Goal: Task Accomplishment & Management: Manage account settings

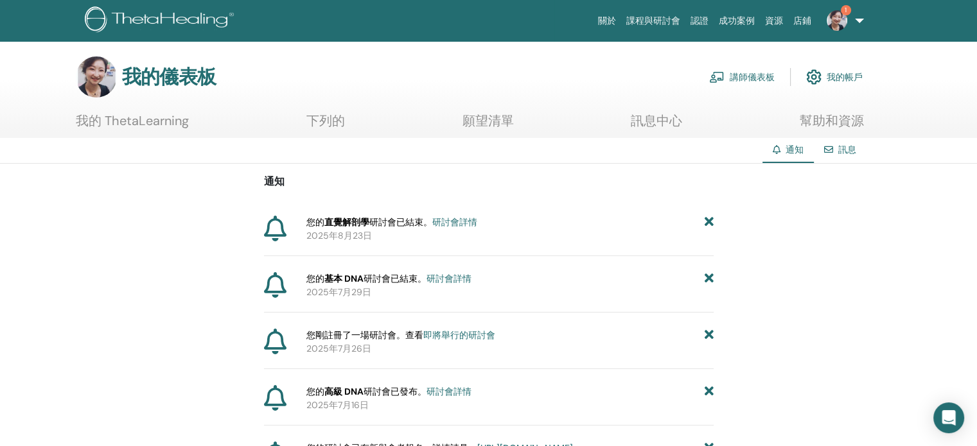
click at [385, 279] on font "研討會已結束。" at bounding box center [394, 279] width 63 height 12
click at [456, 277] on font "研討會詳情" at bounding box center [448, 279] width 45 height 12
click at [763, 76] on font "講師儀表板" at bounding box center [751, 78] width 45 height 12
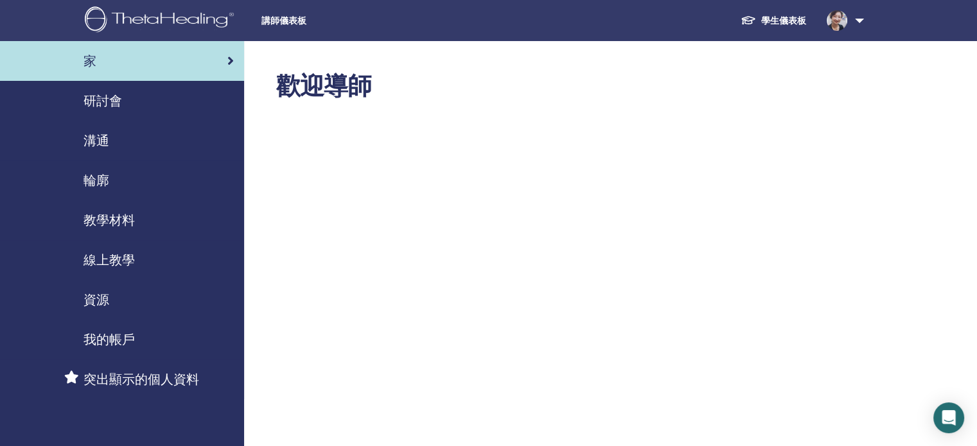
click at [107, 100] on font "研討會" at bounding box center [102, 100] width 39 height 17
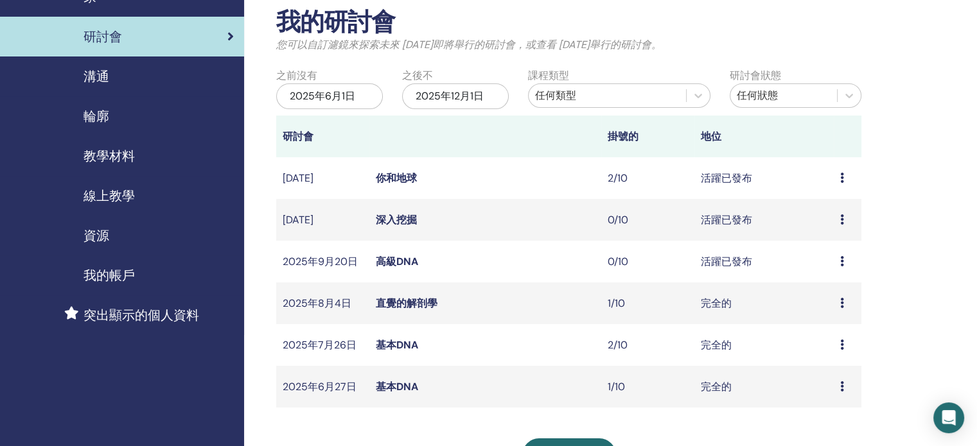
scroll to position [128, 0]
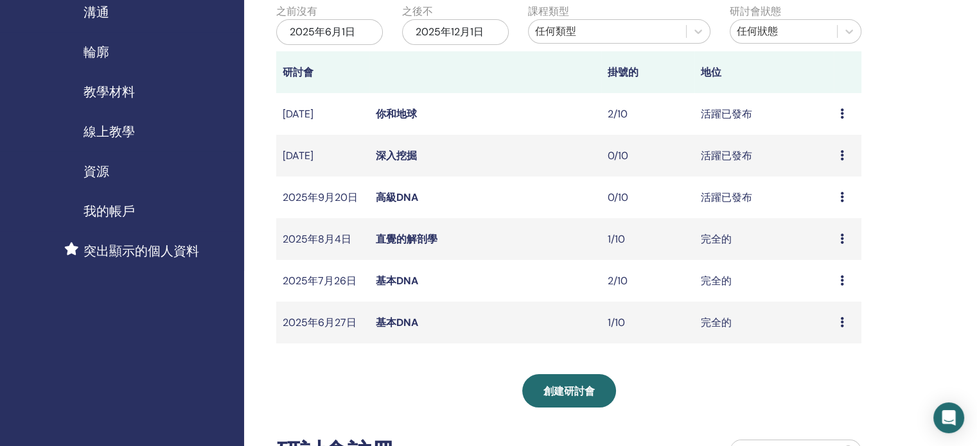
click at [417, 238] on font "直覺的解剖學" at bounding box center [407, 238] width 62 height 13
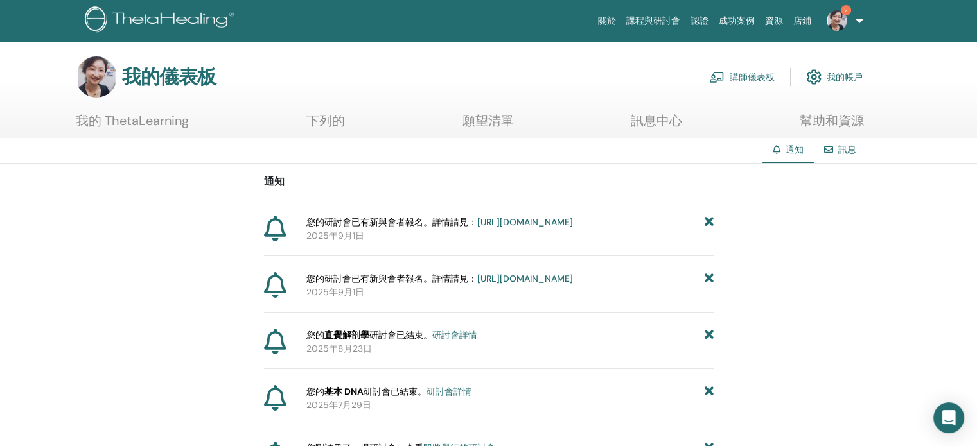
click at [758, 69] on link "講師儀表板" at bounding box center [741, 77] width 65 height 28
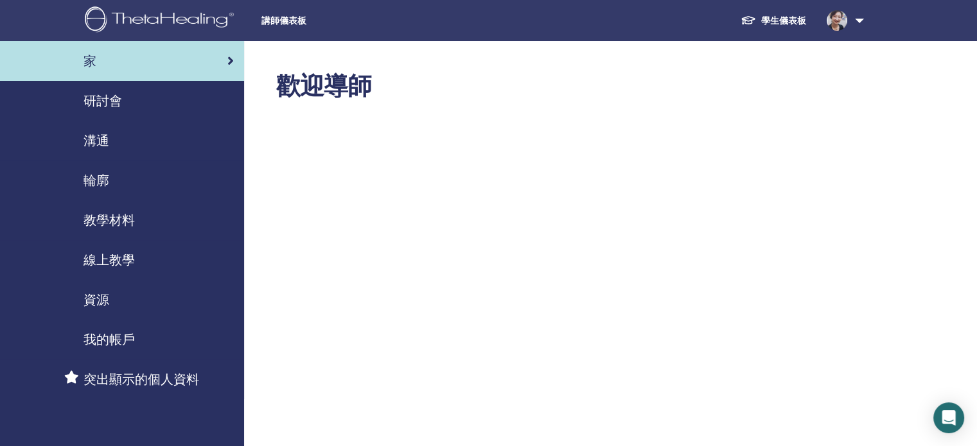
click at [110, 97] on font "研討會" at bounding box center [102, 100] width 39 height 17
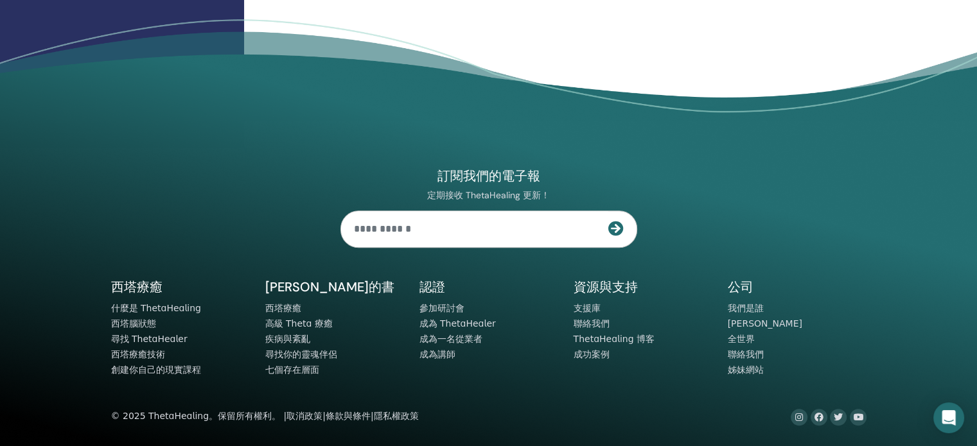
scroll to position [847, 0]
click at [442, 354] on font "成為講師" at bounding box center [437, 354] width 36 height 10
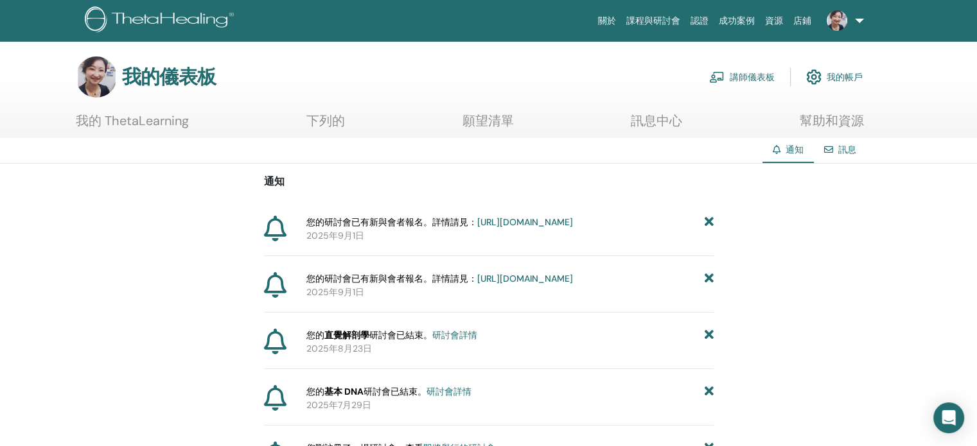
click at [749, 75] on font "講師儀表板" at bounding box center [751, 78] width 45 height 12
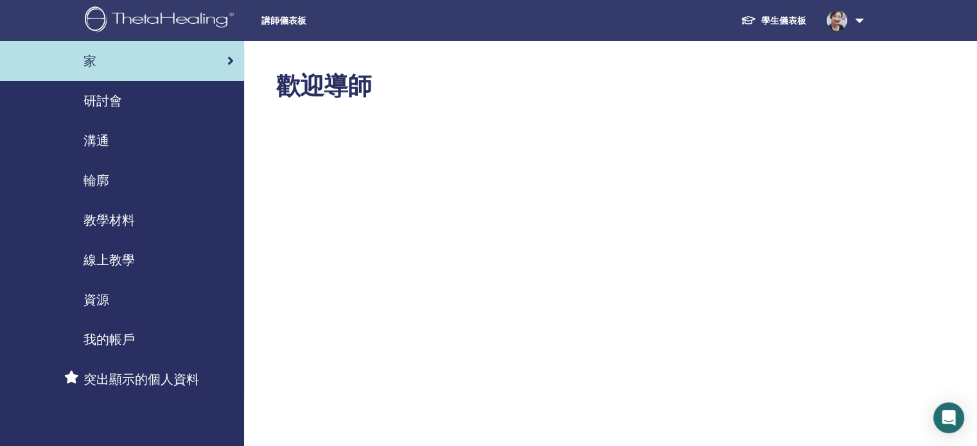
click at [116, 217] on font "教學材料" at bounding box center [108, 220] width 51 height 17
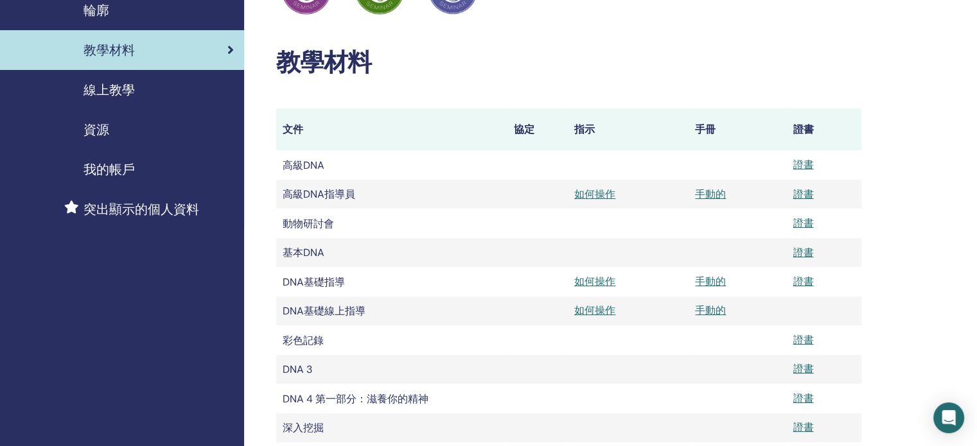
scroll to position [193, 0]
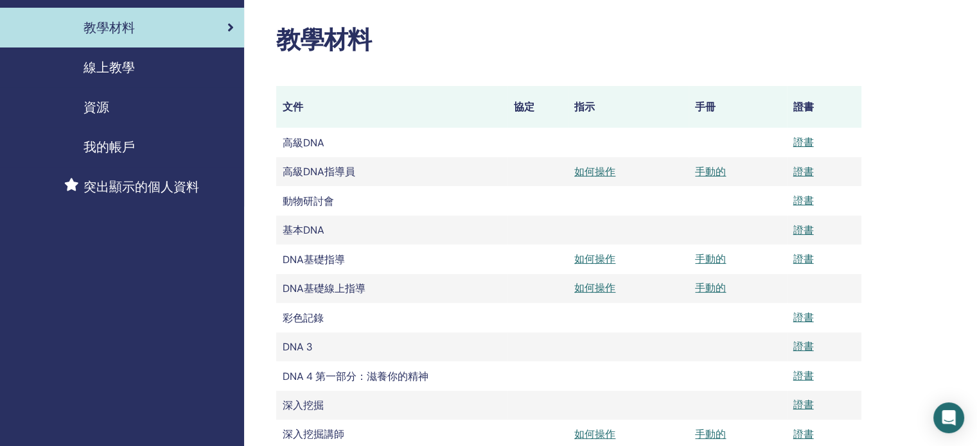
click at [417, 141] on td "高級DNA" at bounding box center [391, 142] width 231 height 29
click at [292, 150] on font "高級DNA" at bounding box center [304, 142] width 42 height 13
click at [297, 145] on font "高級DNA" at bounding box center [304, 142] width 42 height 13
click at [710, 264] on font "手動的" at bounding box center [710, 258] width 31 height 13
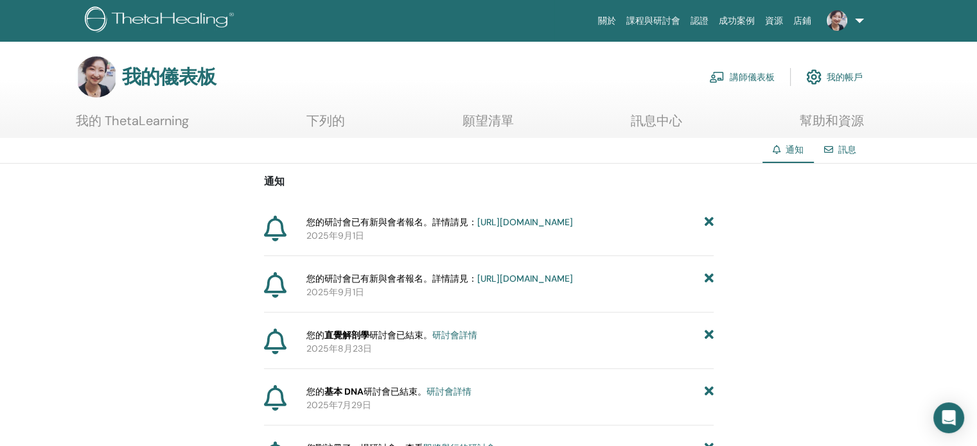
click at [760, 74] on font "講師儀表板" at bounding box center [751, 78] width 45 height 12
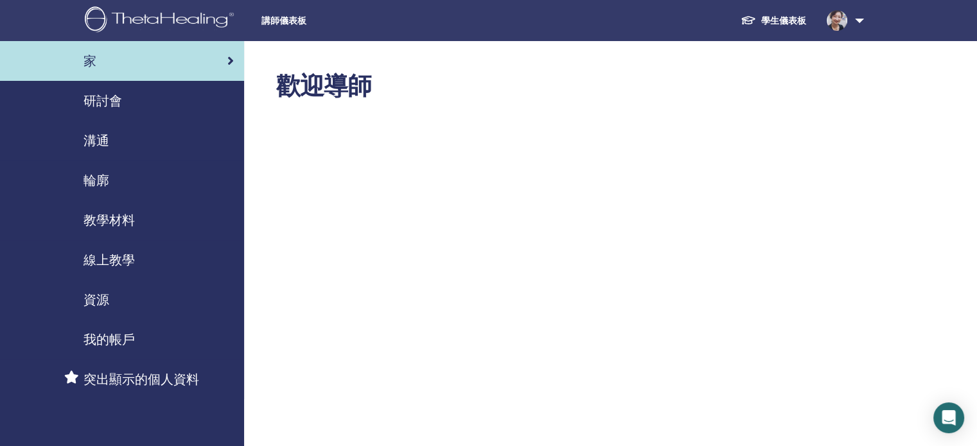
click at [103, 214] on font "教學材料" at bounding box center [108, 220] width 51 height 17
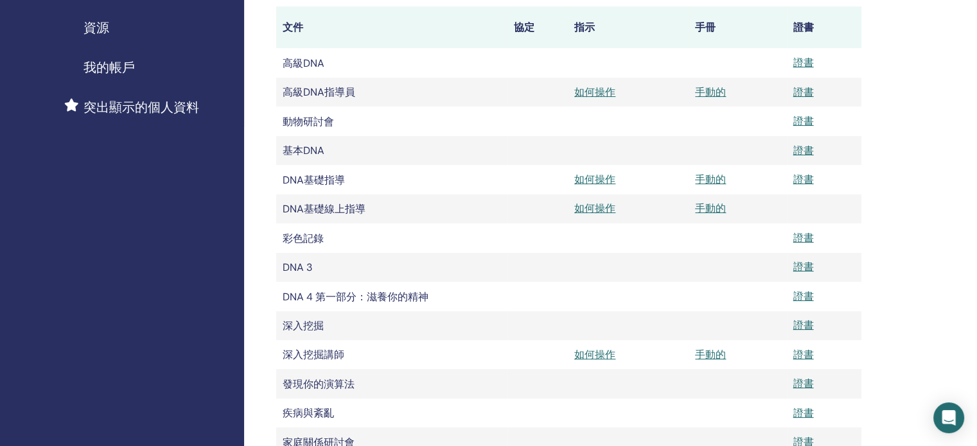
scroll to position [257, 0]
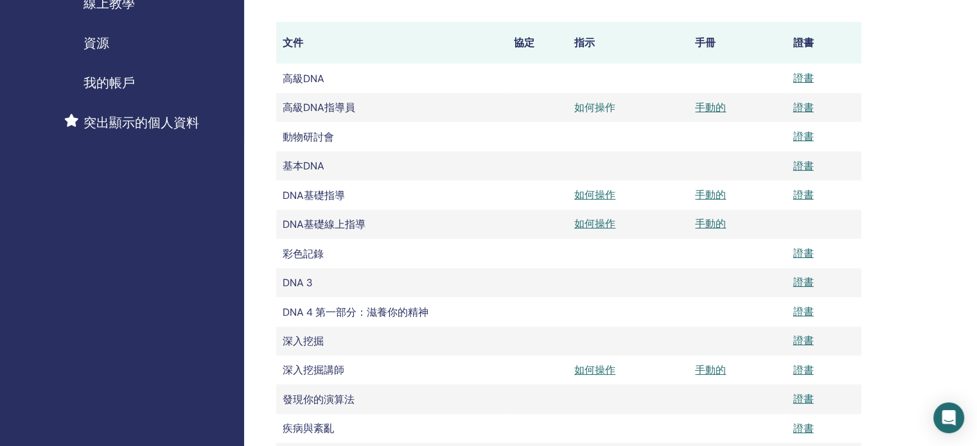
click at [595, 104] on font "如何操作" at bounding box center [594, 107] width 41 height 13
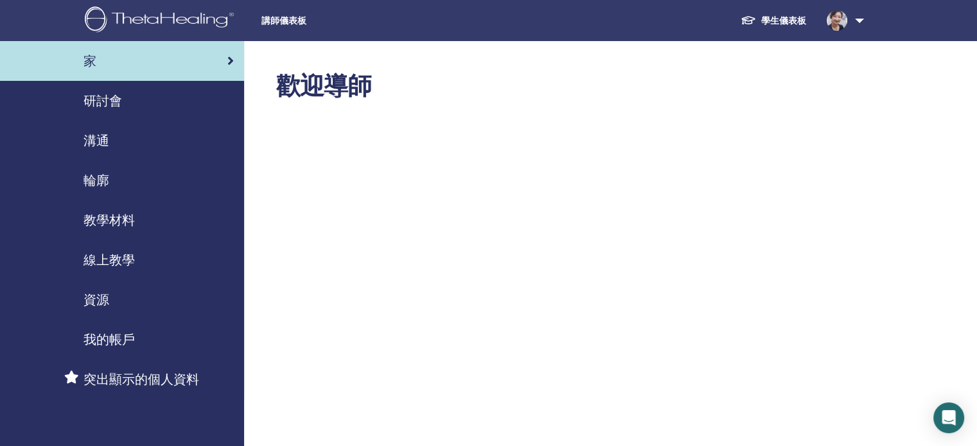
click at [121, 220] on font "教學材料" at bounding box center [108, 220] width 51 height 17
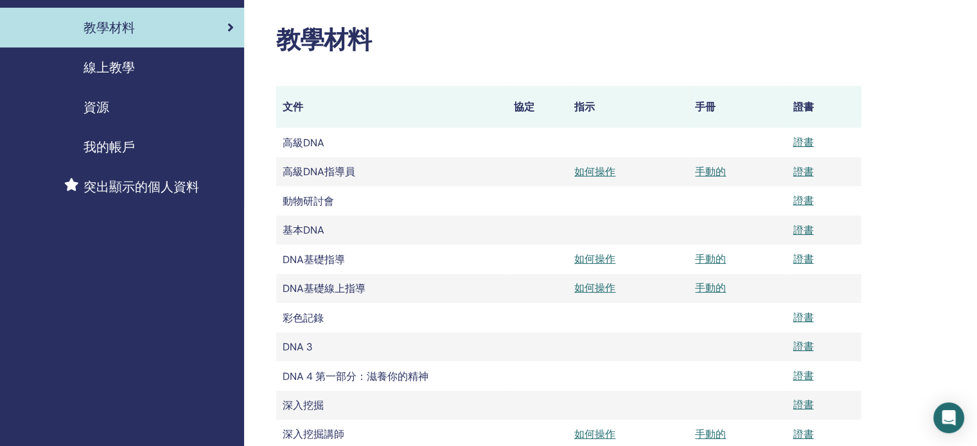
scroll to position [257, 0]
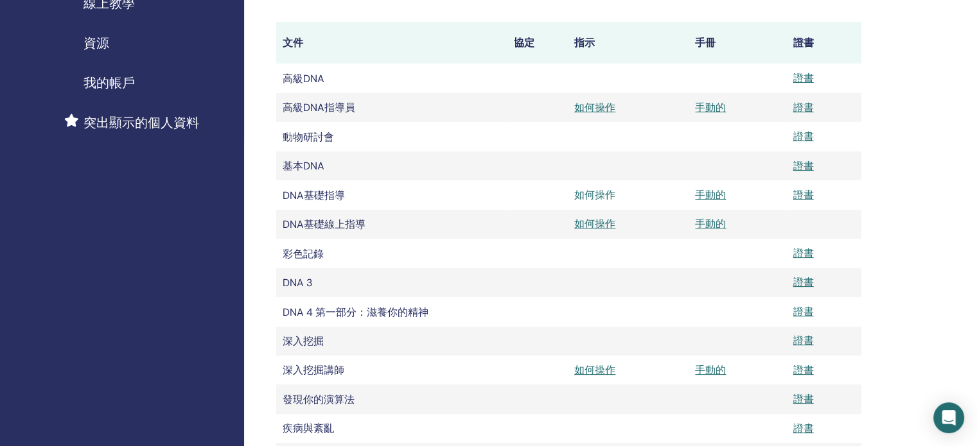
click at [600, 195] on font "如何操作" at bounding box center [594, 194] width 41 height 13
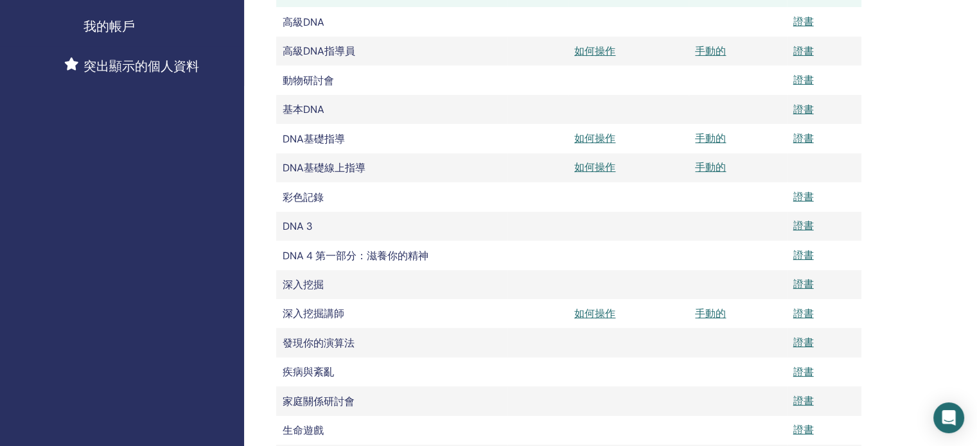
scroll to position [450, 0]
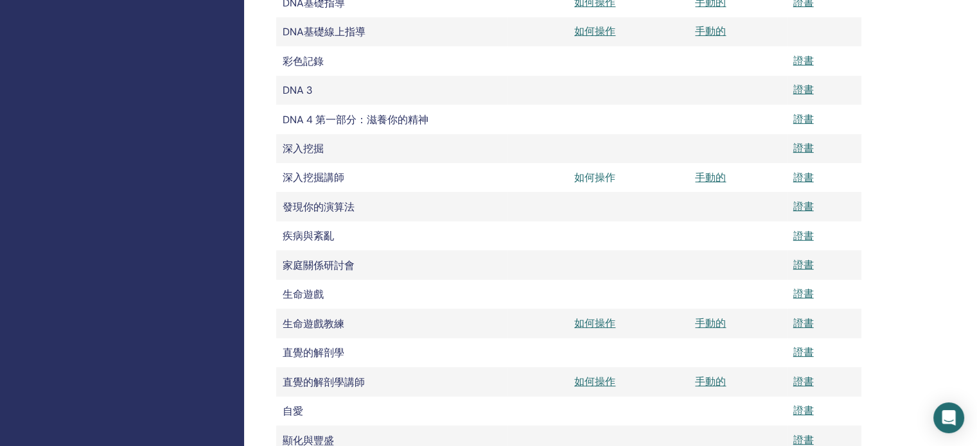
click at [598, 180] on font "如何操作" at bounding box center [594, 177] width 41 height 13
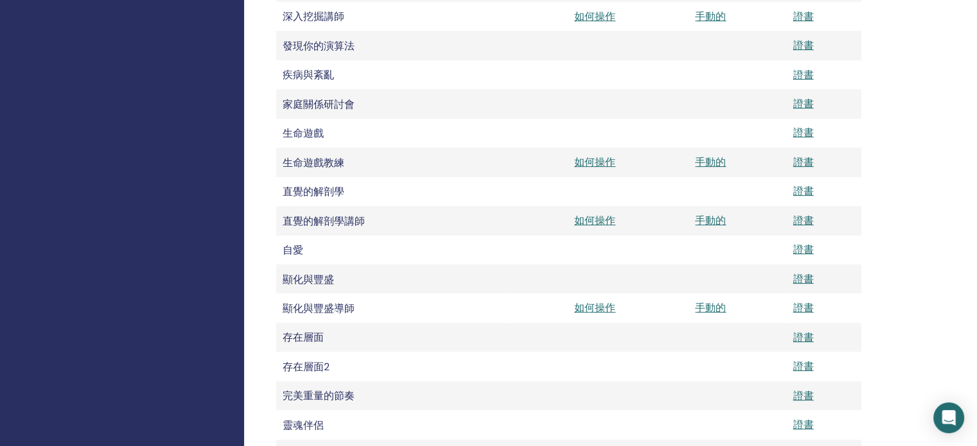
scroll to position [642, 0]
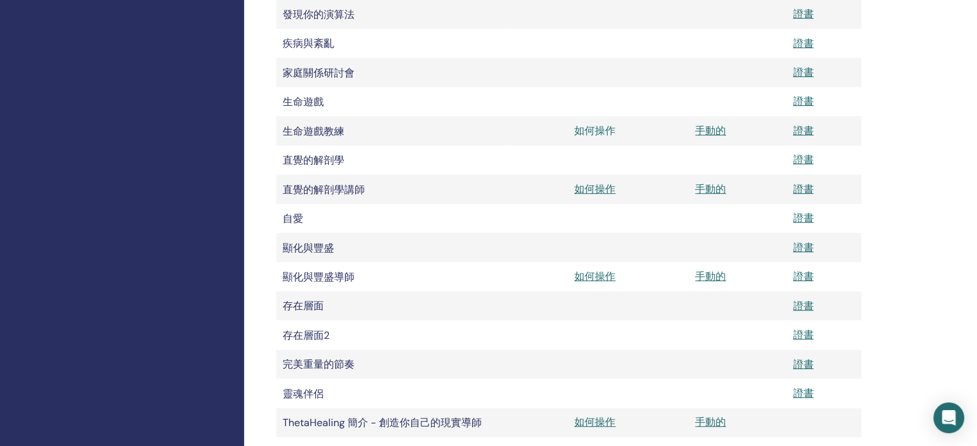
click at [595, 137] on font "如何操作" at bounding box center [594, 130] width 41 height 13
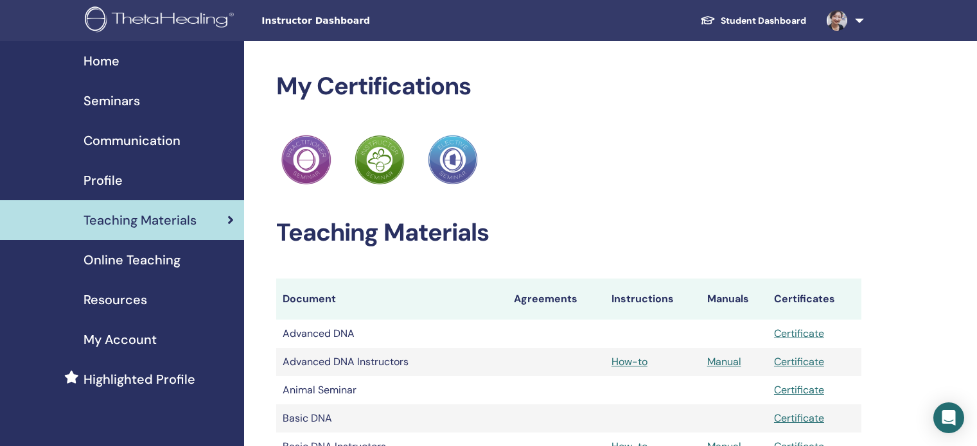
scroll to position [642, 0]
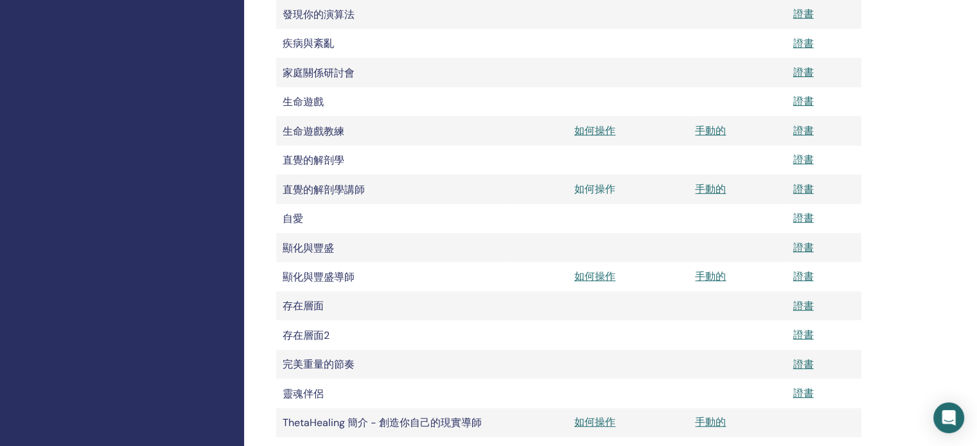
click at [586, 196] on font "如何操作" at bounding box center [594, 188] width 41 height 13
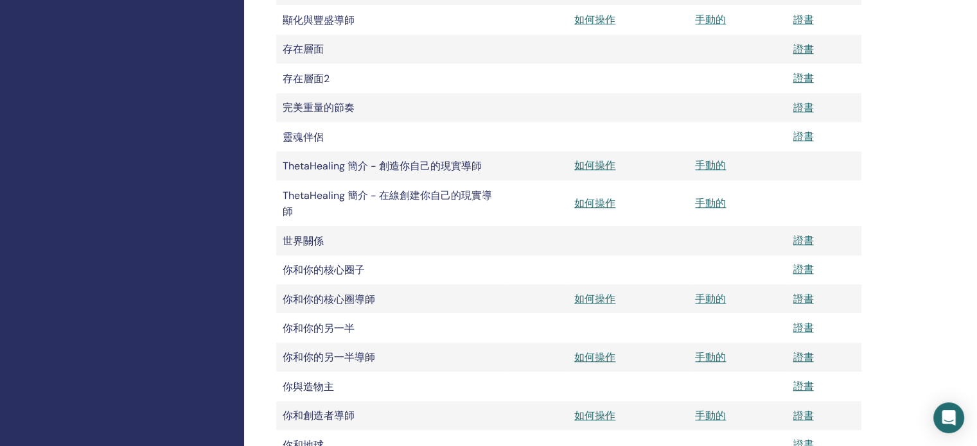
scroll to position [835, 0]
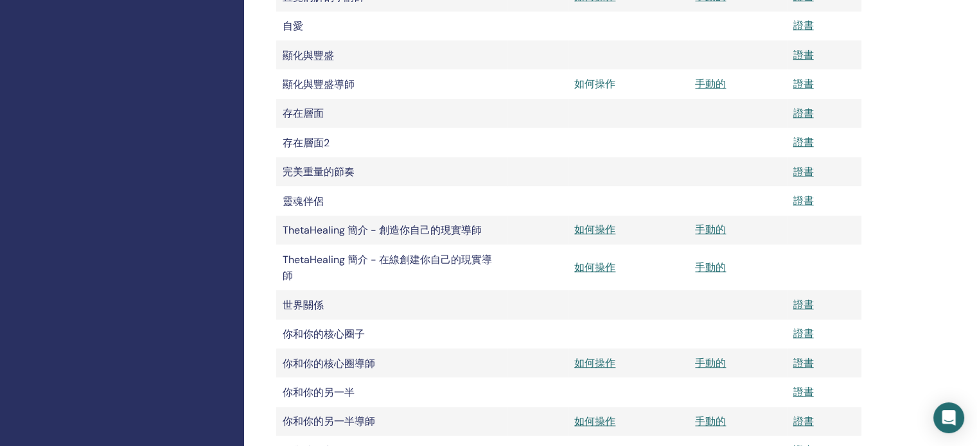
click at [600, 91] on font "如何操作" at bounding box center [594, 83] width 41 height 13
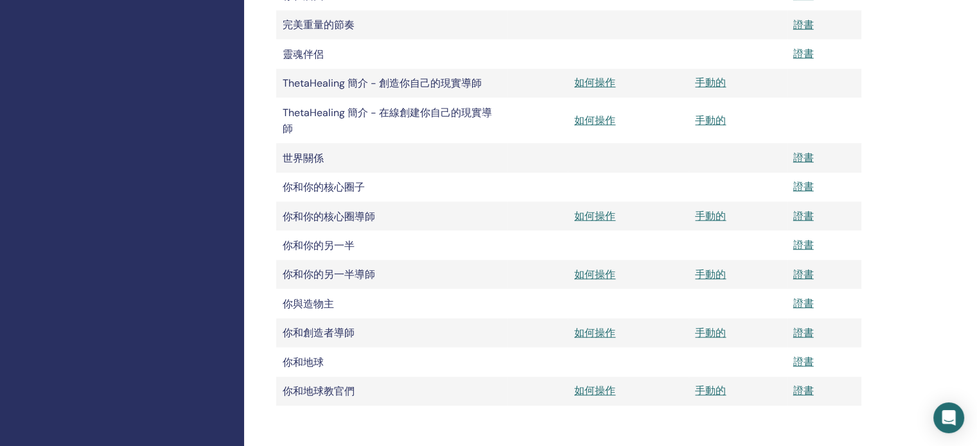
scroll to position [963, 0]
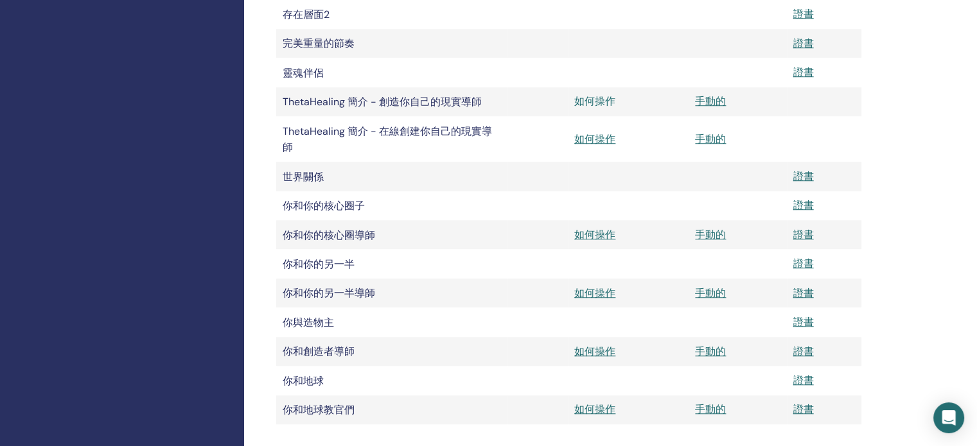
click at [598, 108] on font "如何操作" at bounding box center [594, 100] width 41 height 13
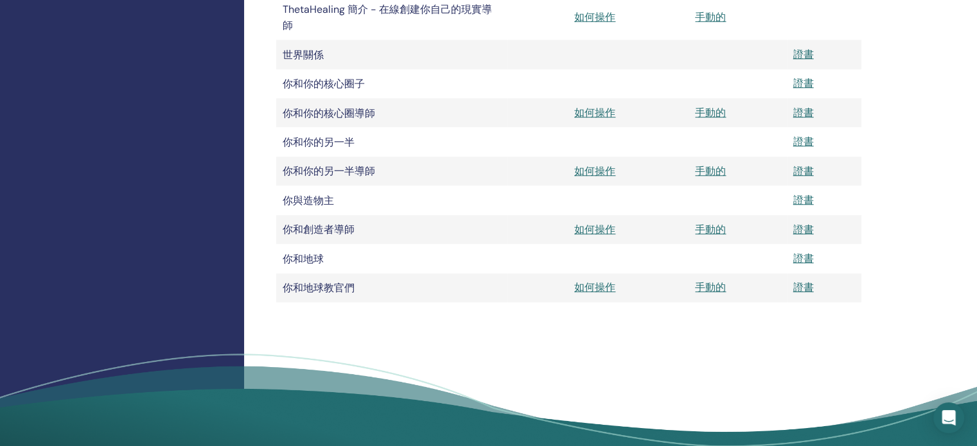
scroll to position [1092, 0]
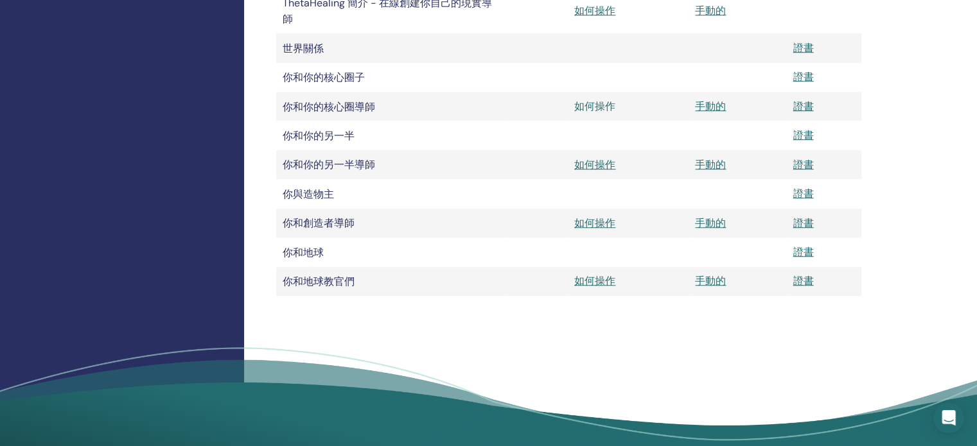
click at [584, 113] on font "如何操作" at bounding box center [594, 106] width 41 height 13
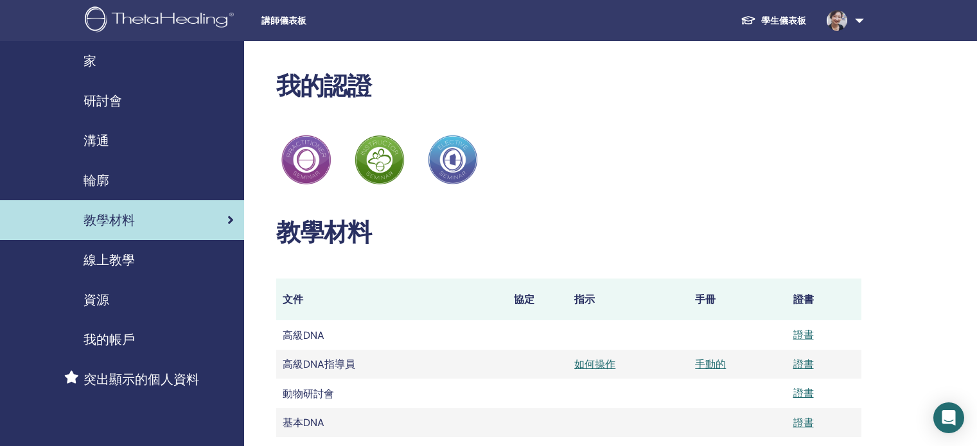
scroll to position [1092, 0]
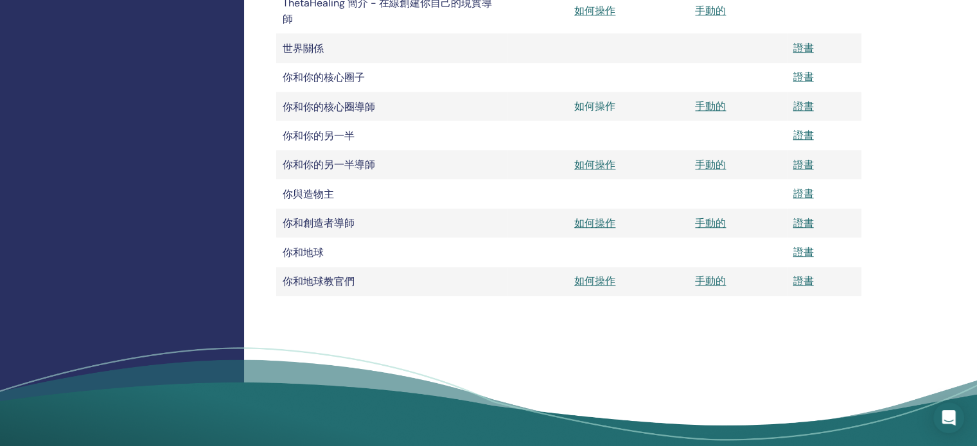
click at [596, 113] on font "如何操作" at bounding box center [594, 106] width 41 height 13
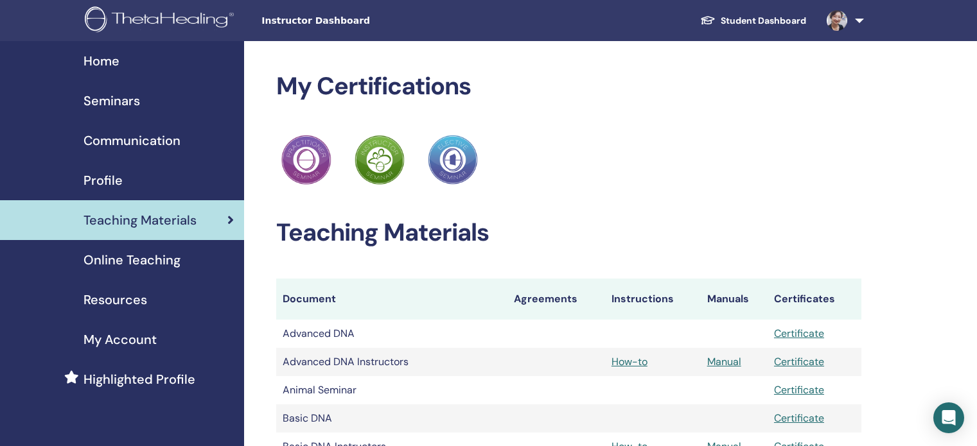
scroll to position [1092, 0]
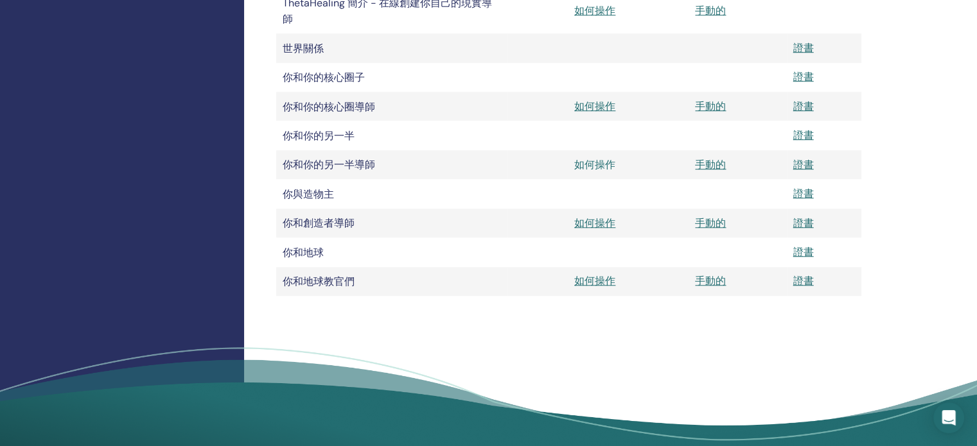
click at [588, 171] on font "如何操作" at bounding box center [594, 164] width 41 height 13
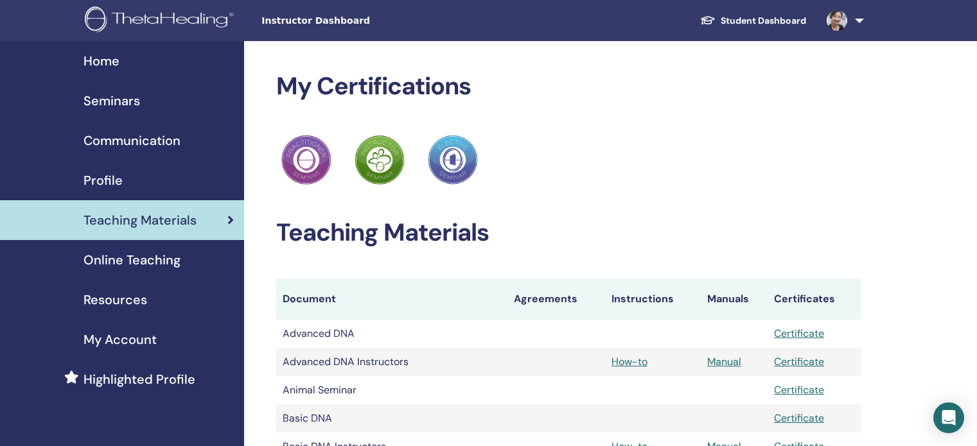
scroll to position [1092, 0]
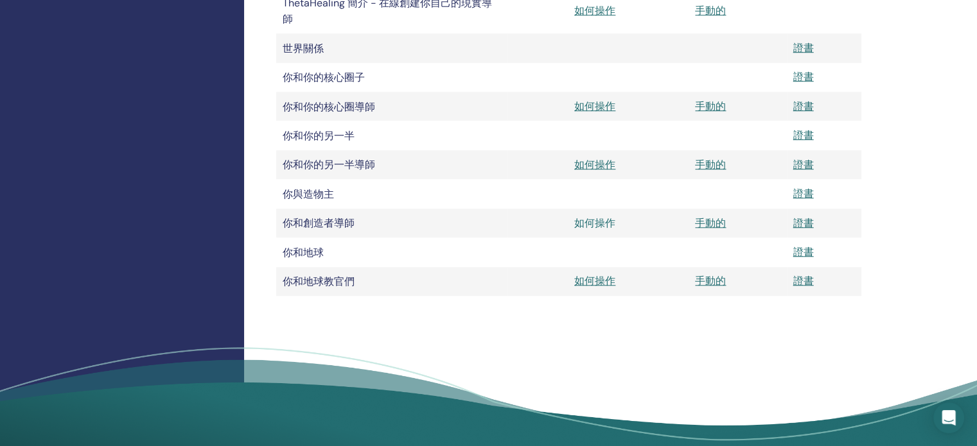
click at [586, 230] on font "如何操作" at bounding box center [594, 222] width 41 height 13
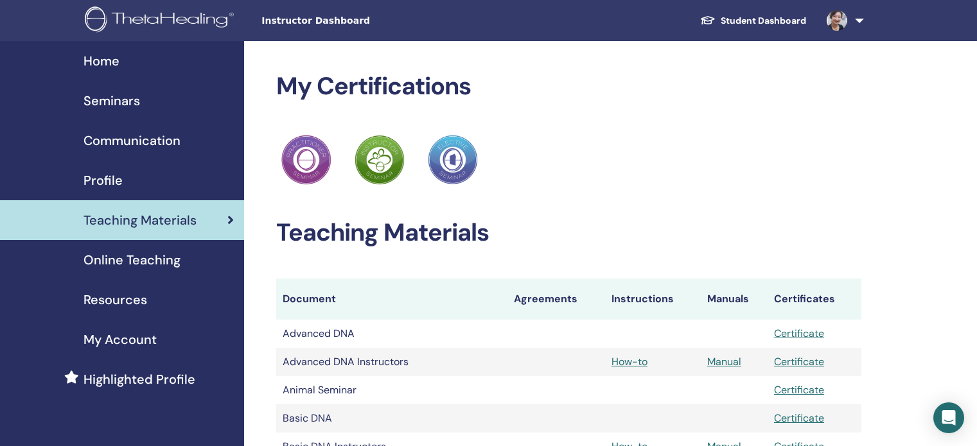
scroll to position [1092, 0]
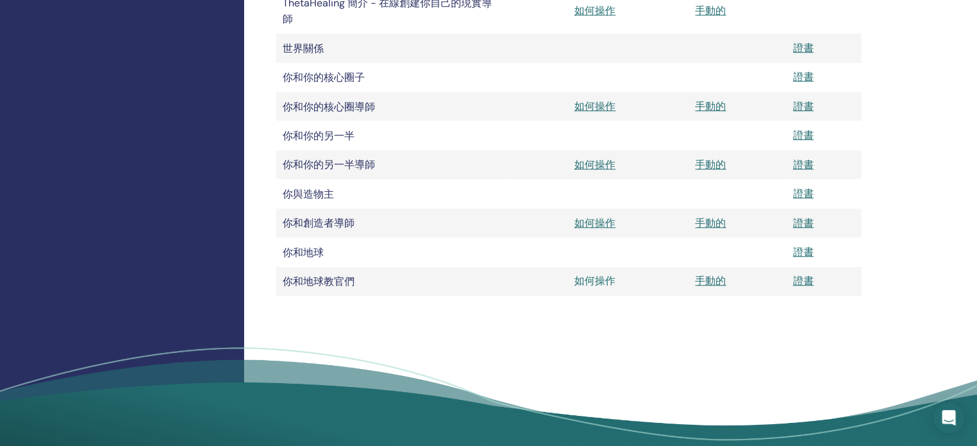
click at [600, 288] on font "如何操作" at bounding box center [594, 280] width 41 height 13
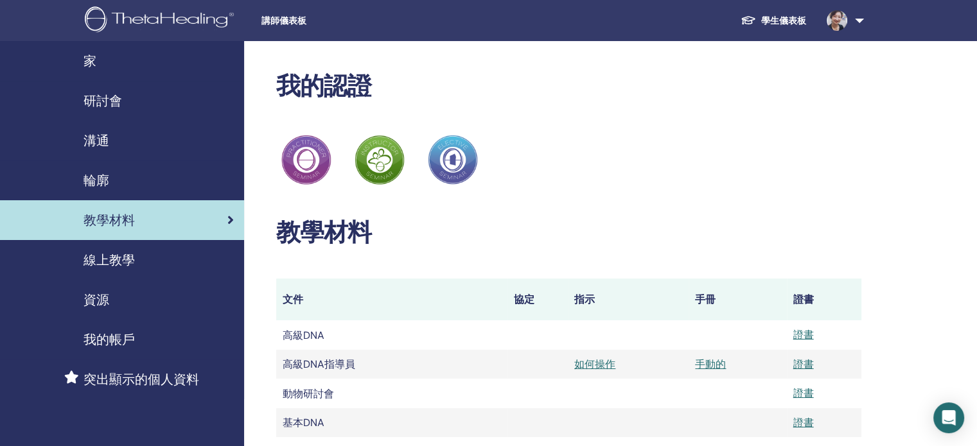
click at [99, 101] on font "研討會" at bounding box center [102, 100] width 39 height 17
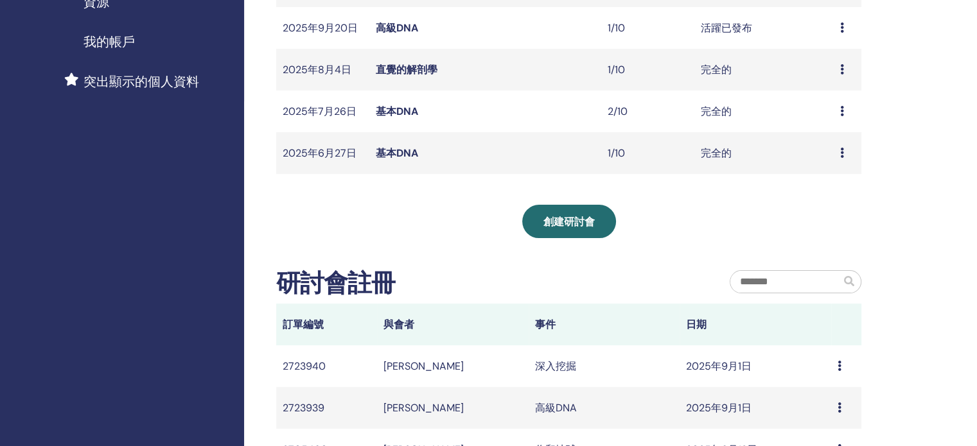
scroll to position [257, 0]
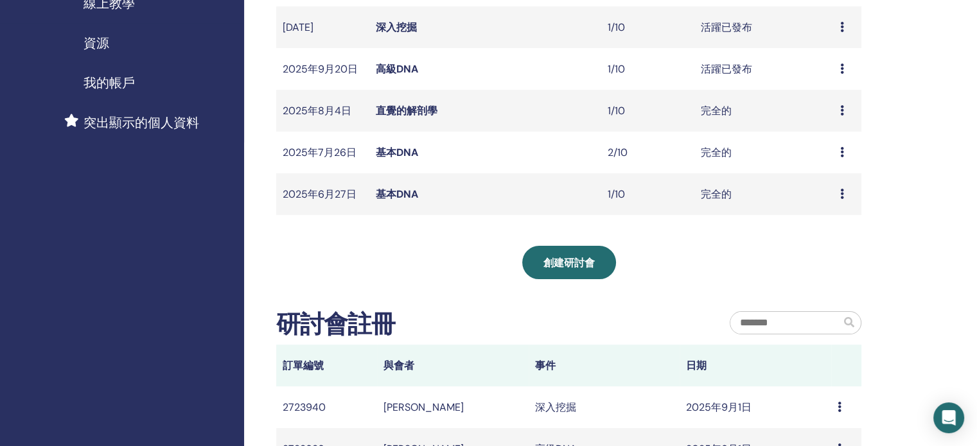
click at [388, 150] on font "基本DNA" at bounding box center [397, 152] width 42 height 13
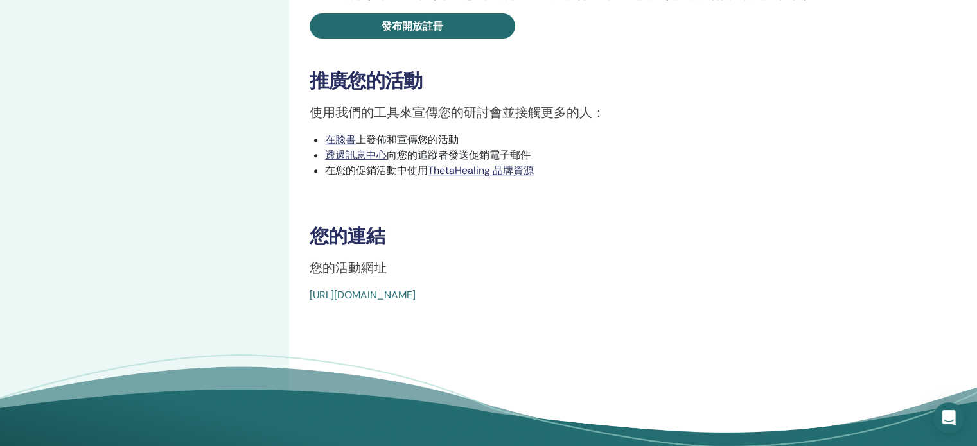
scroll to position [514, 0]
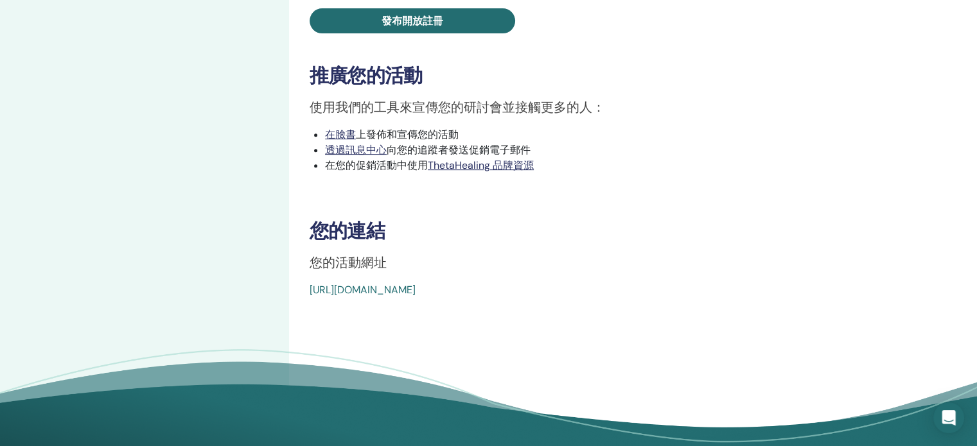
click at [415, 294] on font "[URL][DOMAIN_NAME]" at bounding box center [363, 289] width 106 height 13
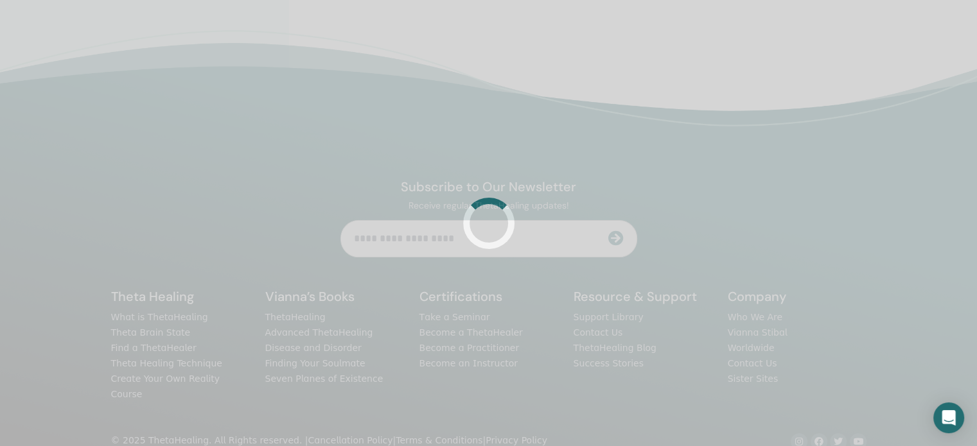
scroll to position [306, 0]
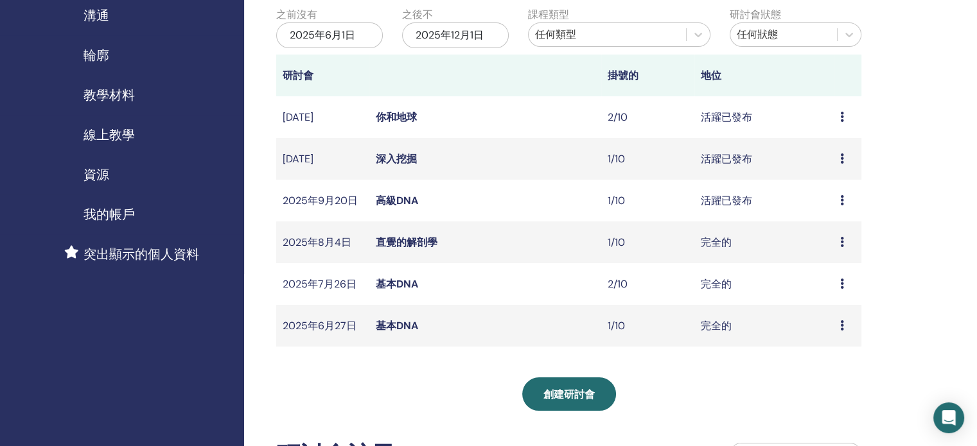
scroll to position [128, 0]
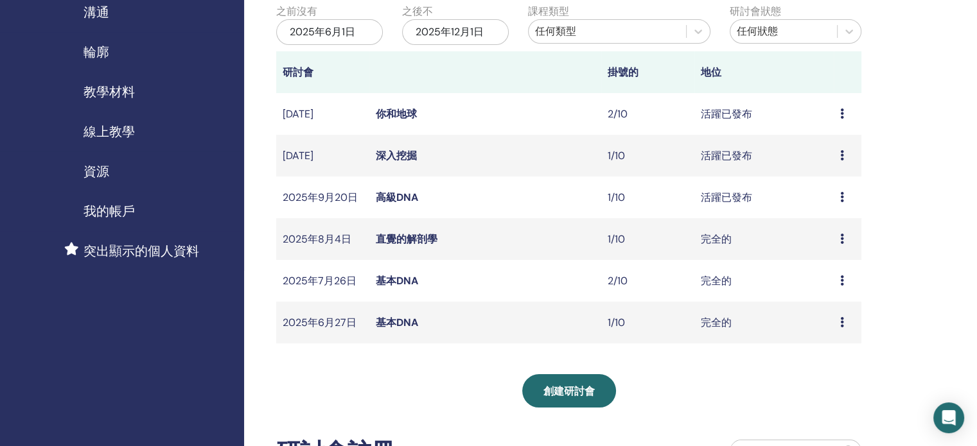
click at [393, 195] on font "高級DNA" at bounding box center [397, 197] width 42 height 13
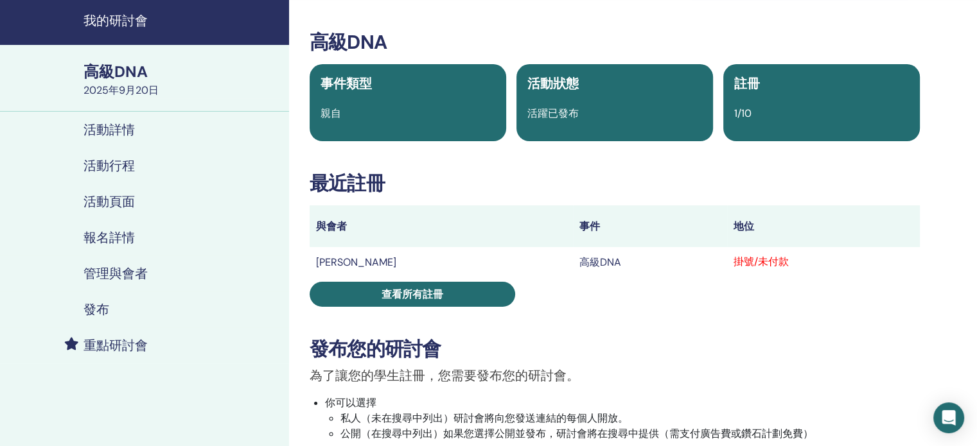
scroll to position [64, 0]
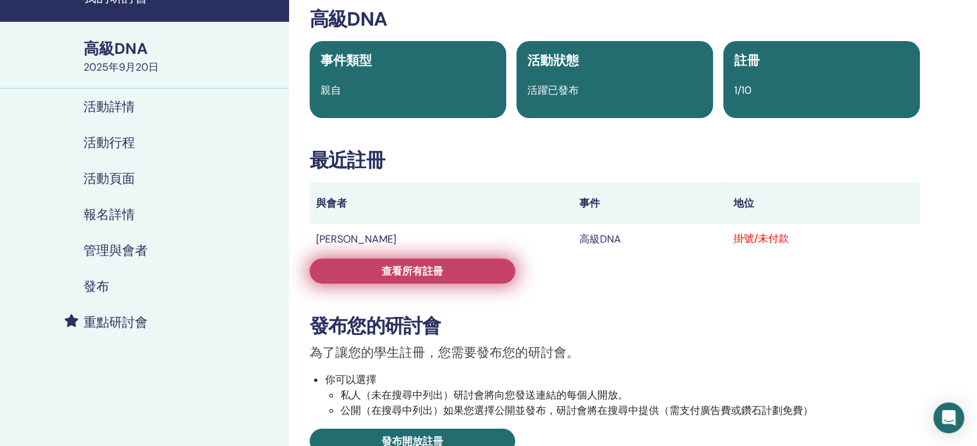
click at [439, 266] on font "查看所有註冊" at bounding box center [412, 271] width 62 height 13
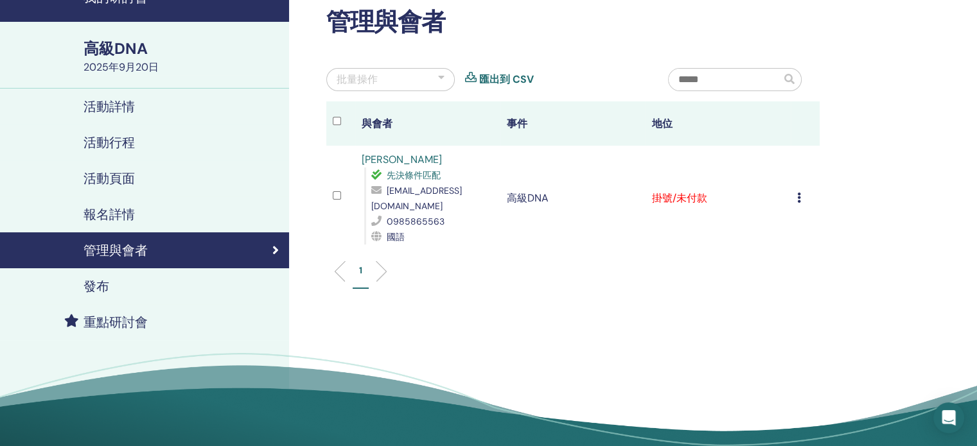
click at [799, 193] on icon at bounding box center [799, 198] width 4 height 10
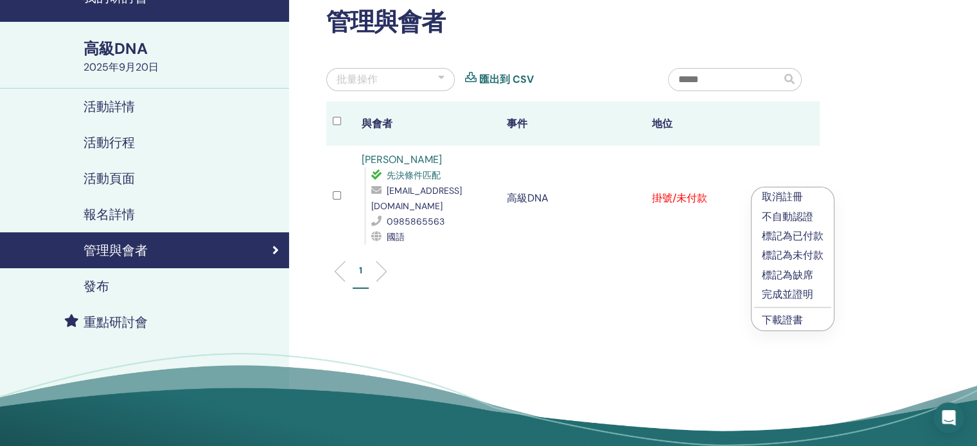
click at [786, 231] on font "標記為已付款" at bounding box center [793, 235] width 62 height 13
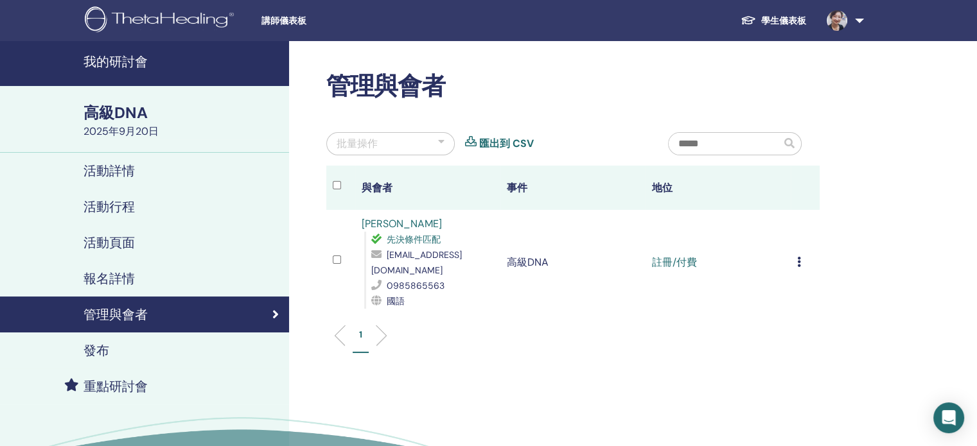
click at [100, 164] on font "活動詳情" at bounding box center [108, 170] width 51 height 17
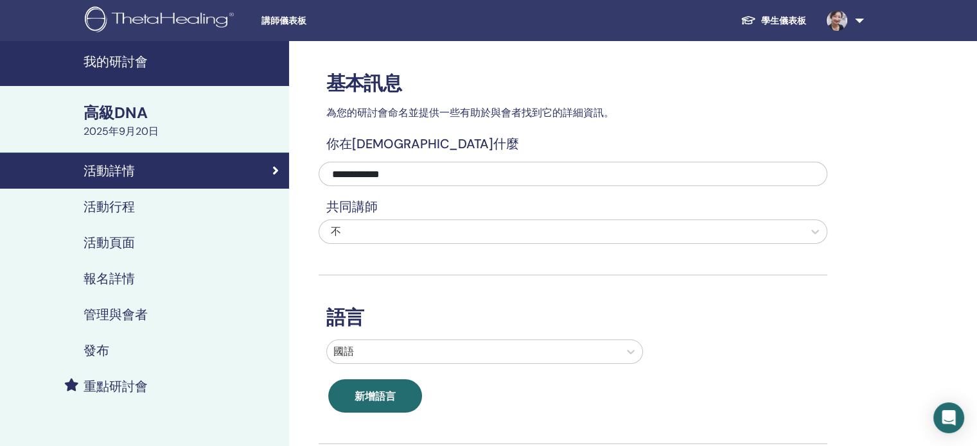
click at [108, 202] on font "活動行程" at bounding box center [108, 206] width 51 height 17
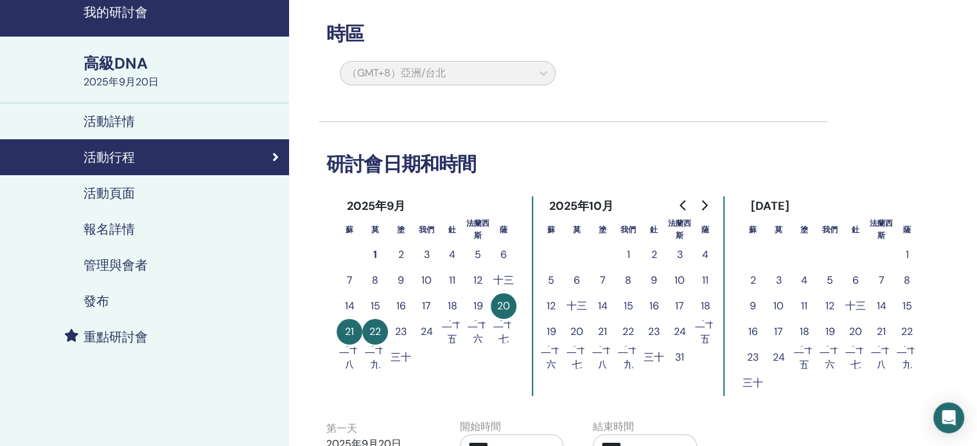
scroll to position [128, 0]
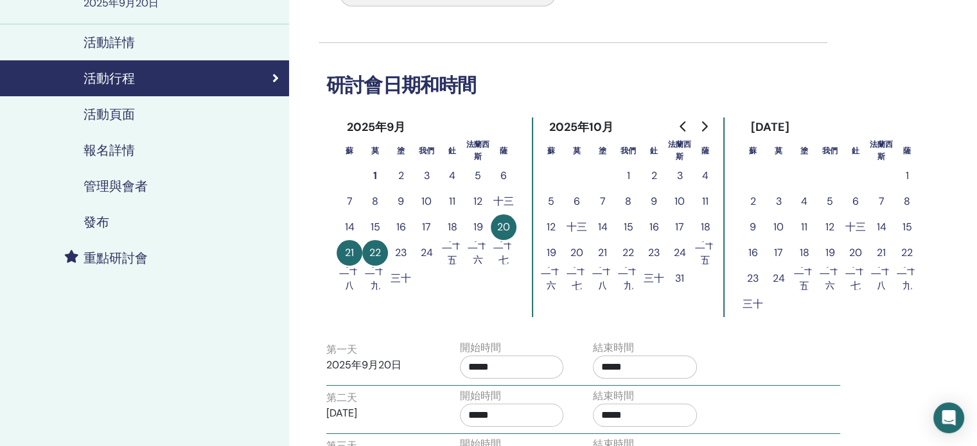
click at [127, 142] on font "報名詳情" at bounding box center [108, 150] width 51 height 17
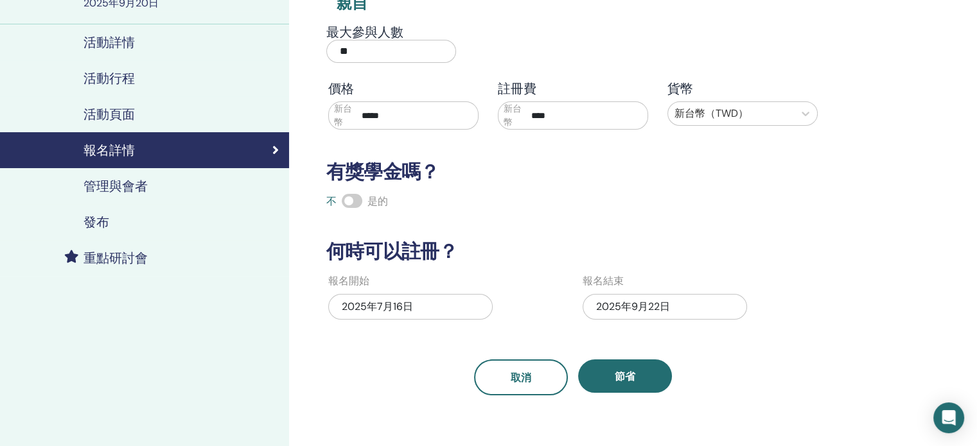
click at [123, 183] on font "管理與會者" at bounding box center [115, 186] width 64 height 17
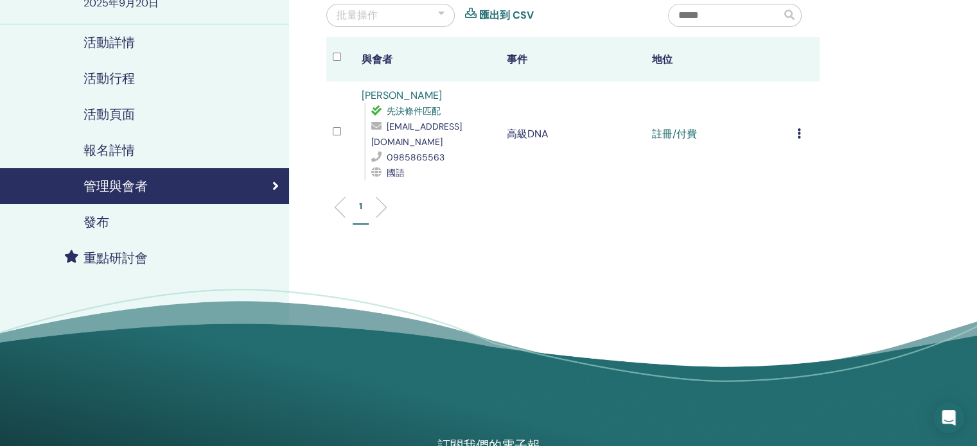
click at [101, 220] on font "發布" at bounding box center [96, 222] width 26 height 17
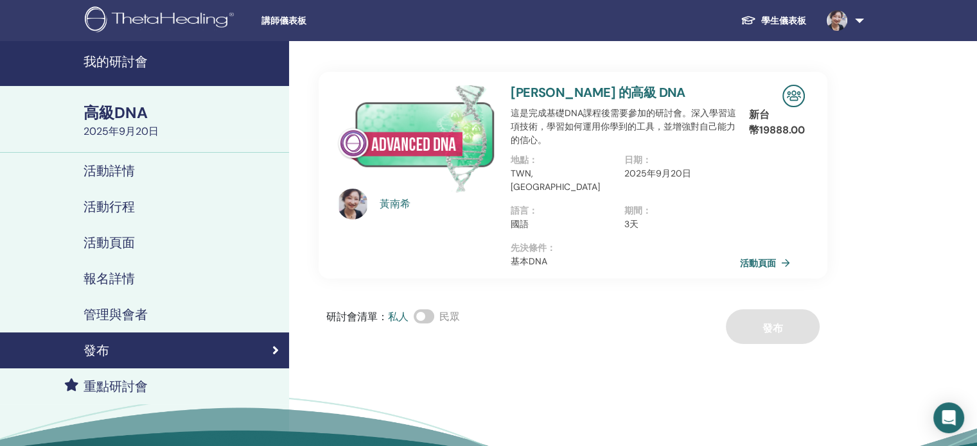
click at [756, 258] on font "活動頁面" at bounding box center [758, 264] width 36 height 12
